Goal: Task Accomplishment & Management: Manage account settings

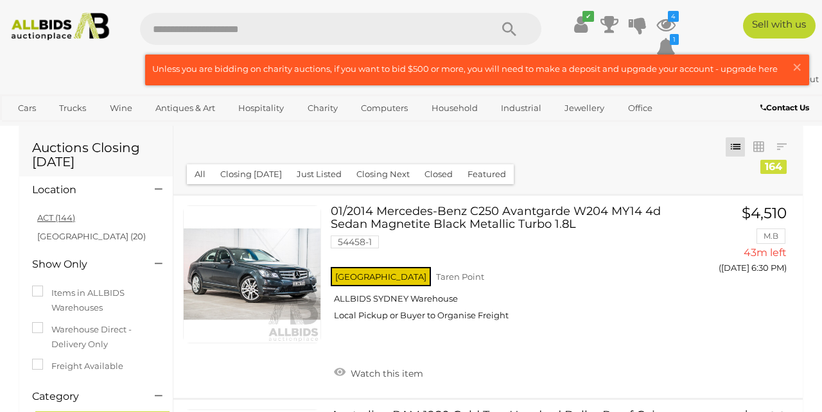
click at [51, 218] on link "ACT (144)" at bounding box center [56, 218] width 38 height 10
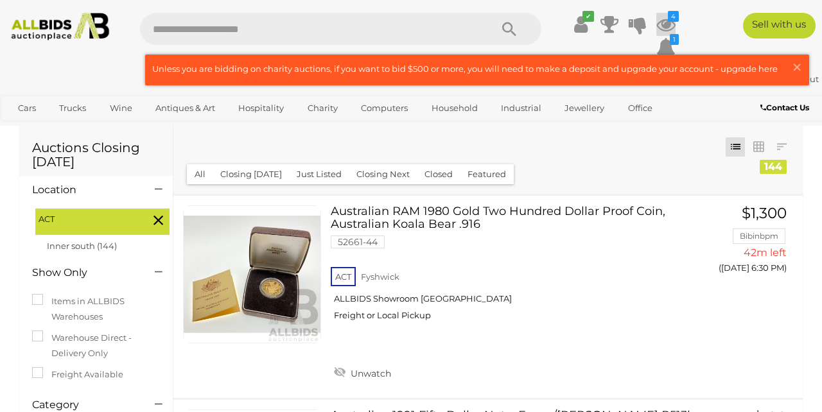
click at [665, 22] on icon at bounding box center [666, 24] width 19 height 23
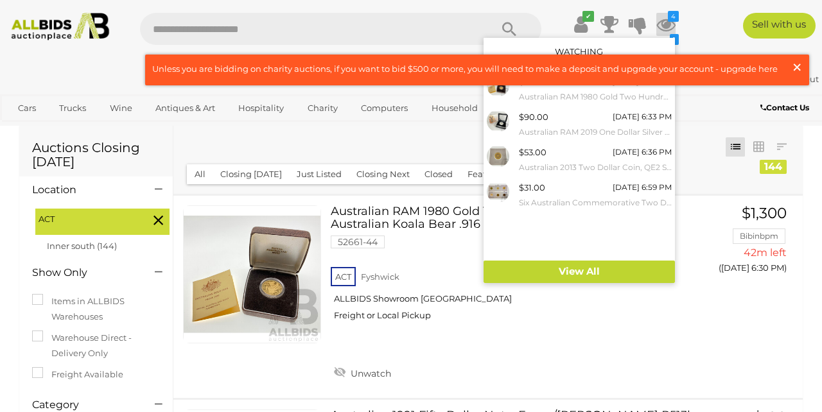
click at [797, 63] on span "×" at bounding box center [797, 67] width 12 height 25
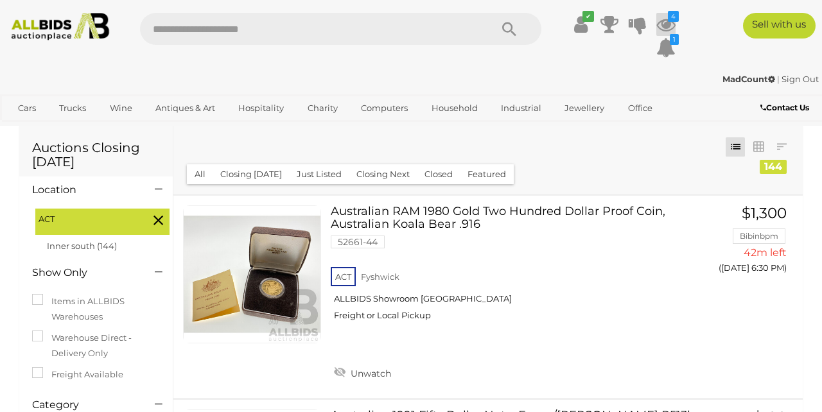
click at [667, 21] on icon at bounding box center [666, 24] width 19 height 23
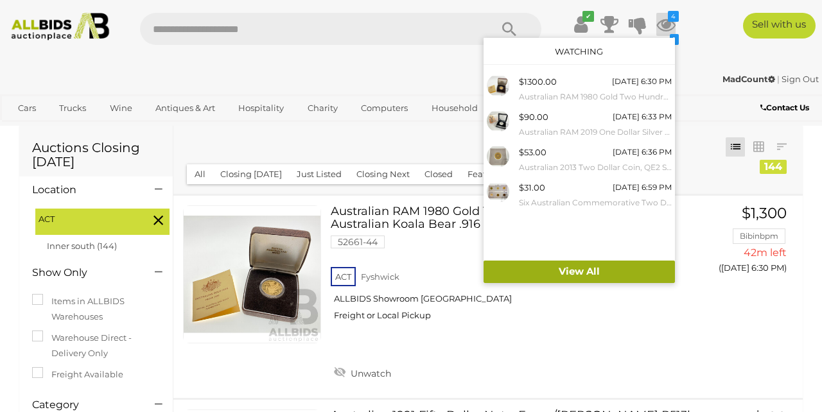
click at [588, 268] on link "View All" at bounding box center [579, 272] width 191 height 22
